Goal: Information Seeking & Learning: Find contact information

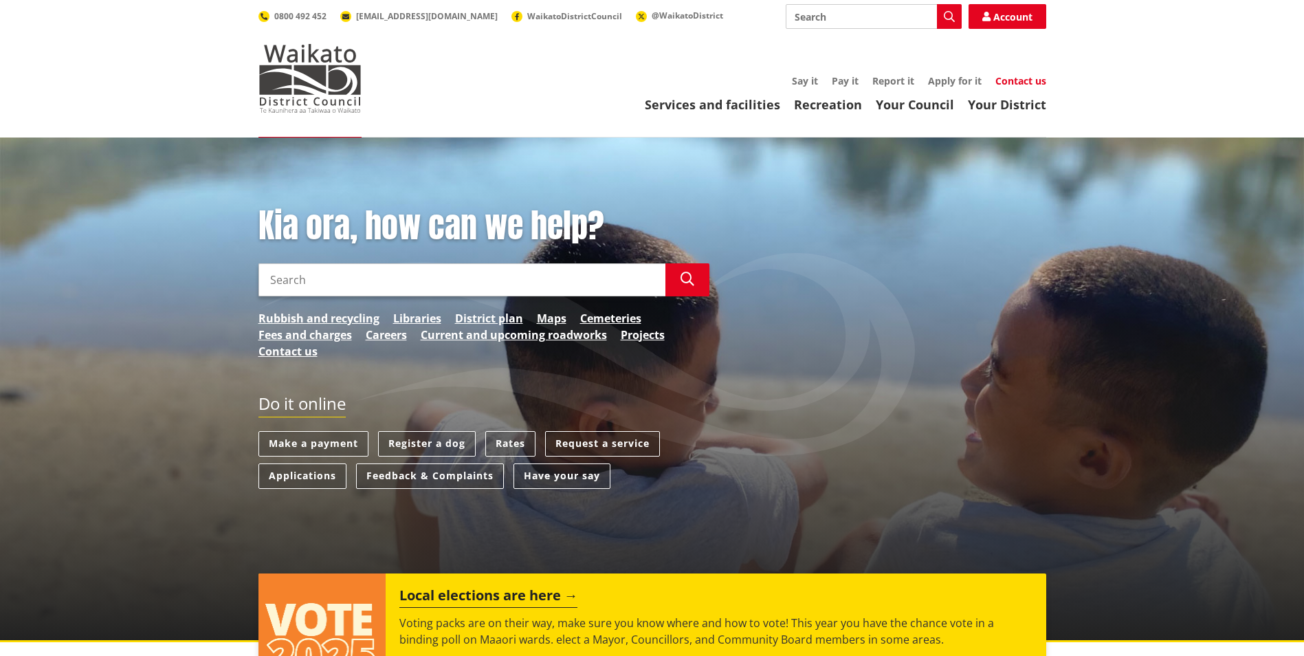
click at [1010, 83] on link "Contact us" at bounding box center [1021, 80] width 51 height 13
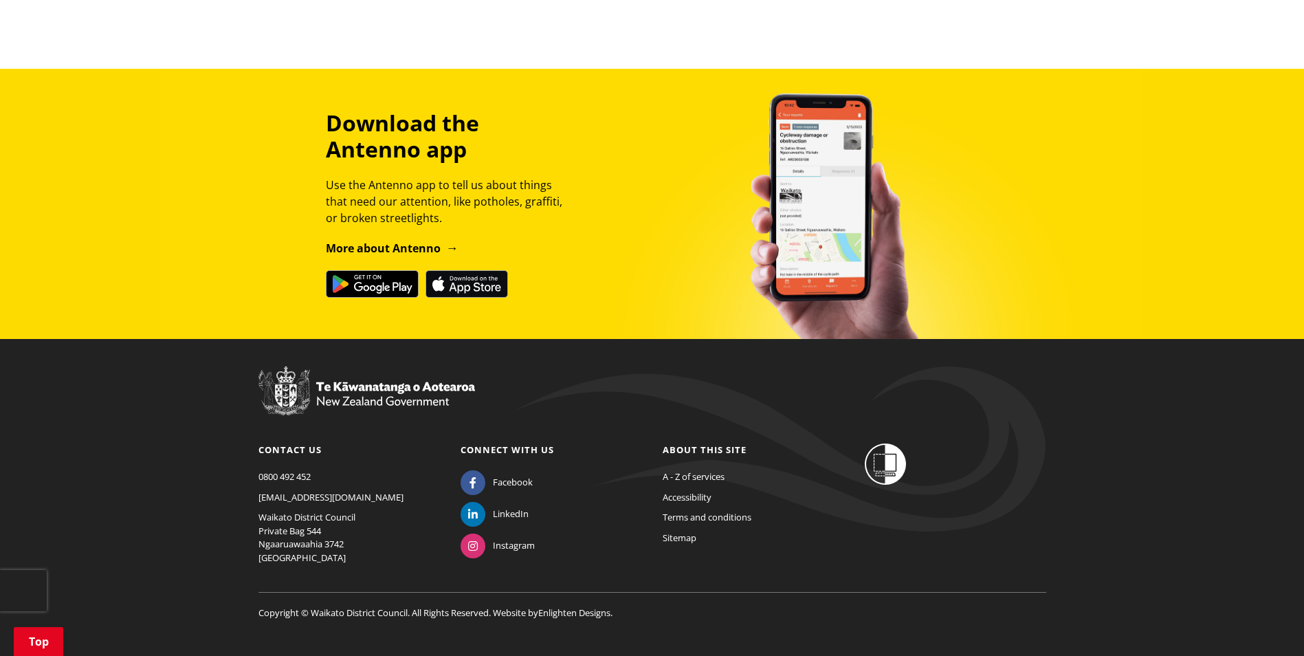
scroll to position [1113, 0]
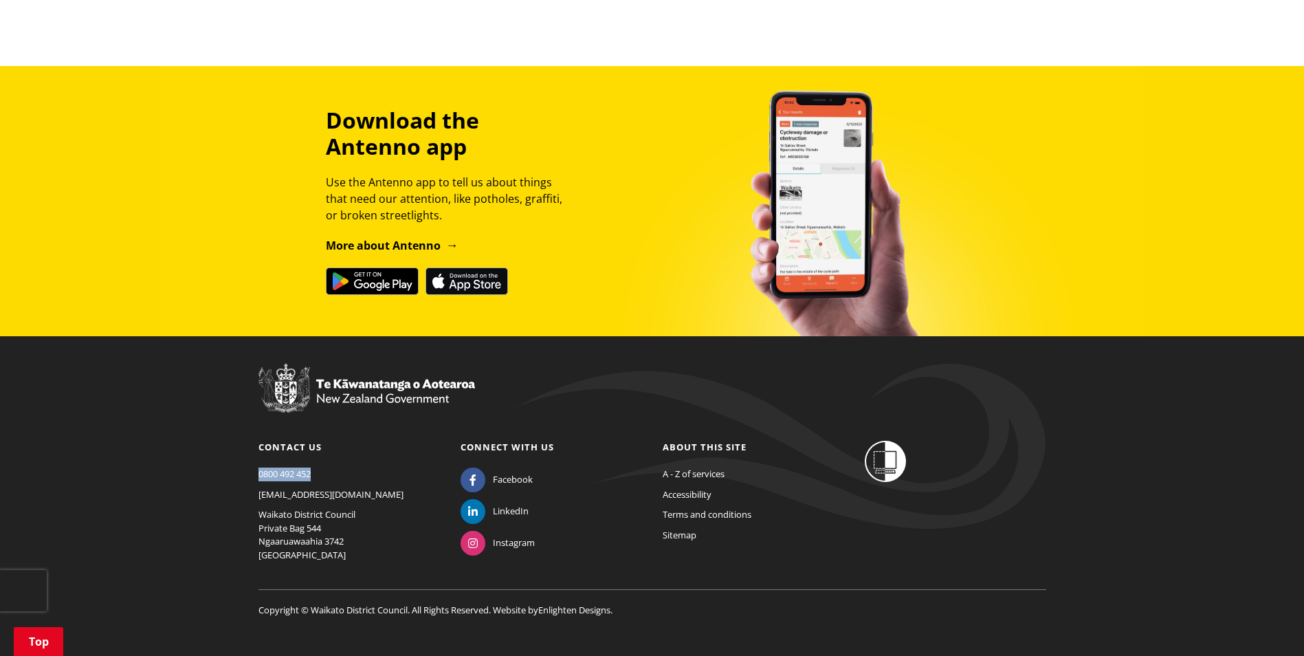
drag, startPoint x: 327, startPoint y: 457, endPoint x: 256, endPoint y: 457, distance: 70.8
click at [256, 457] on div "Contact us [PHONE_NUMBER] [EMAIL_ADDRESS][DOMAIN_NAME] [GEOGRAPHIC_DATA] Privat…" at bounding box center [349, 505] width 202 height 129
copy link "0800 492 452"
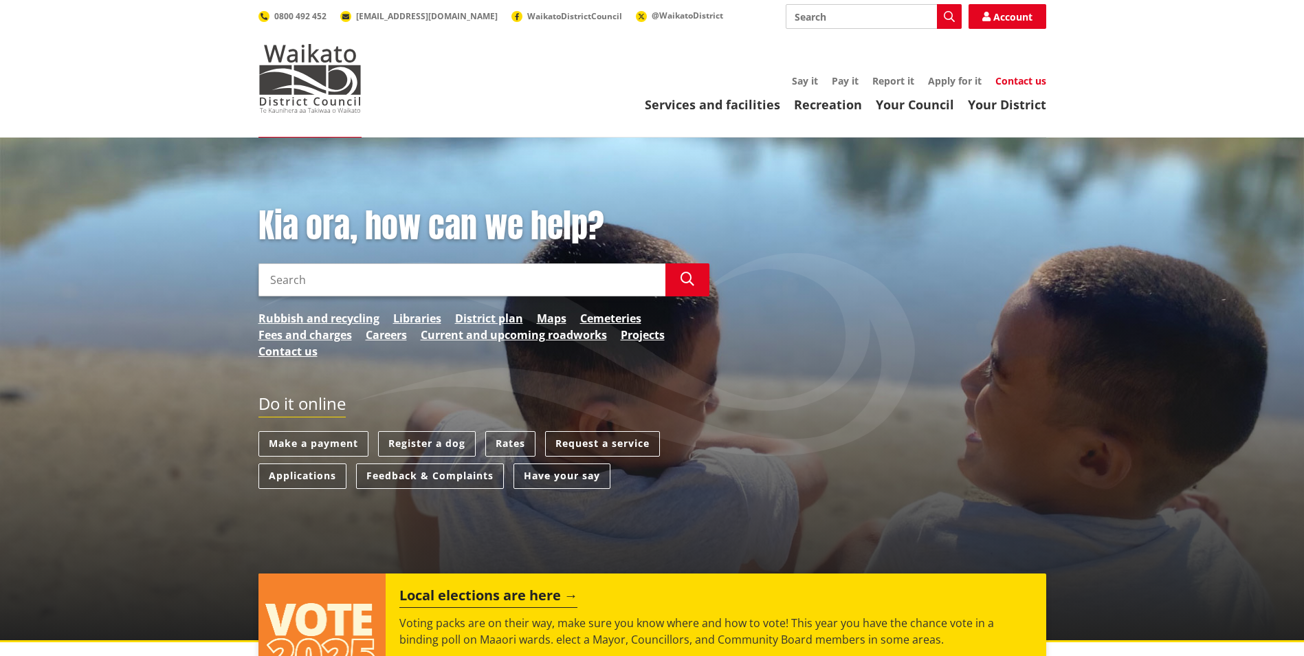
click at [1017, 86] on link "Contact us" at bounding box center [1021, 80] width 51 height 13
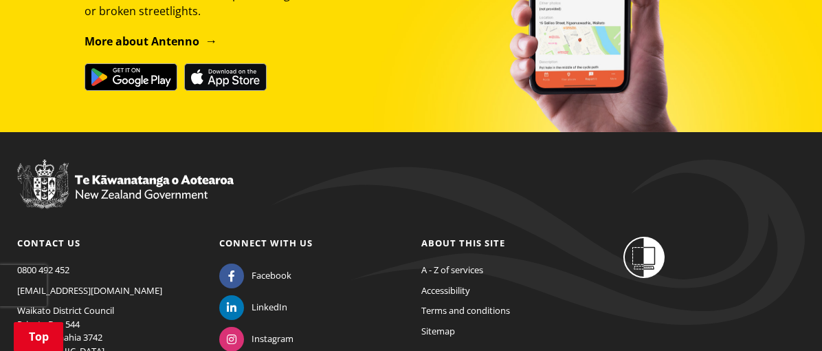
scroll to position [1418, 0]
